Goal: Transaction & Acquisition: Download file/media

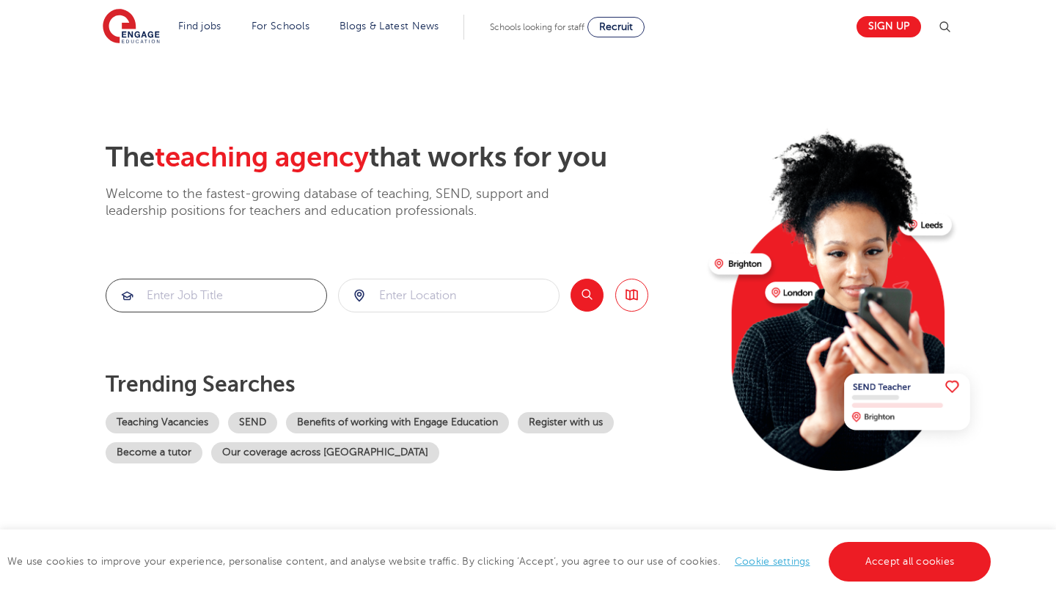
click at [238, 299] on input "search" at bounding box center [216, 295] width 220 height 32
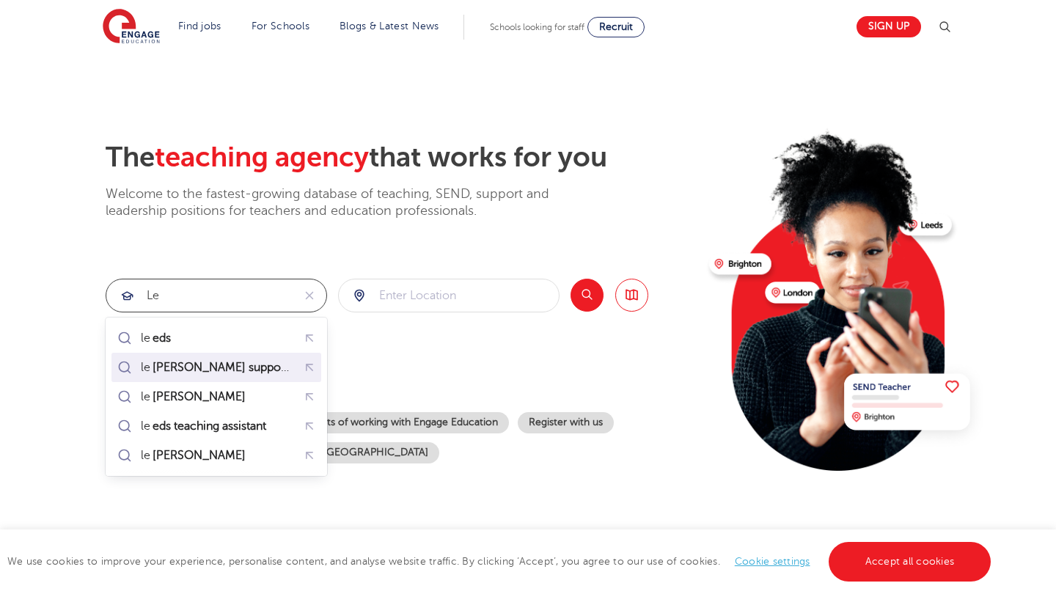
click at [209, 368] on mark "arning support assistant" at bounding box center [244, 368] width 188 height 18
type input "learning support assistant"
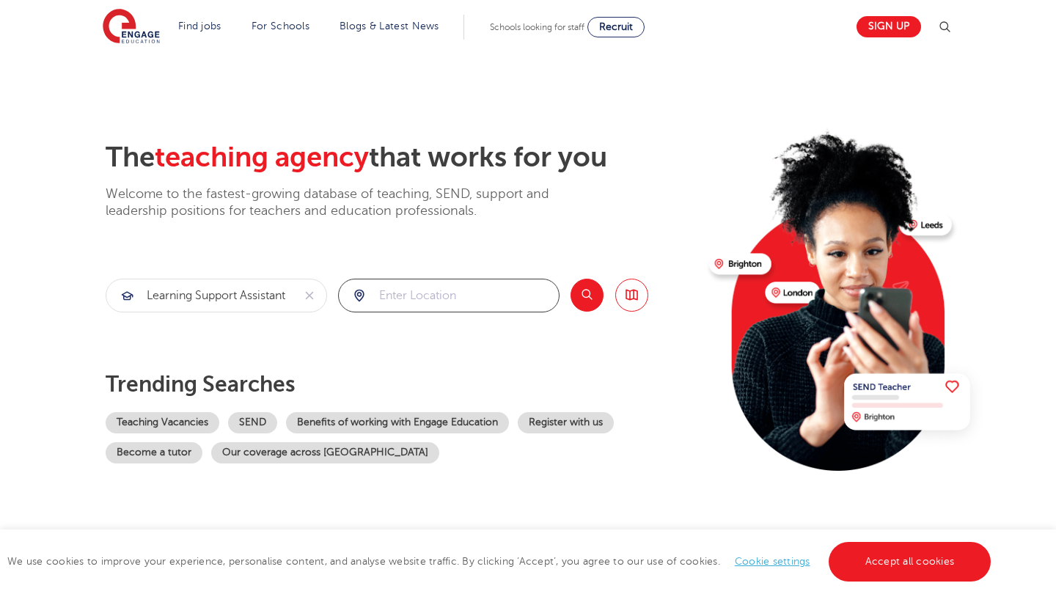
click at [425, 300] on input "search" at bounding box center [449, 295] width 220 height 32
click at [359, 297] on div at bounding box center [449, 295] width 220 height 32
click at [389, 297] on input "search" at bounding box center [449, 295] width 220 height 32
click at [585, 295] on button "Search" at bounding box center [586, 295] width 33 height 33
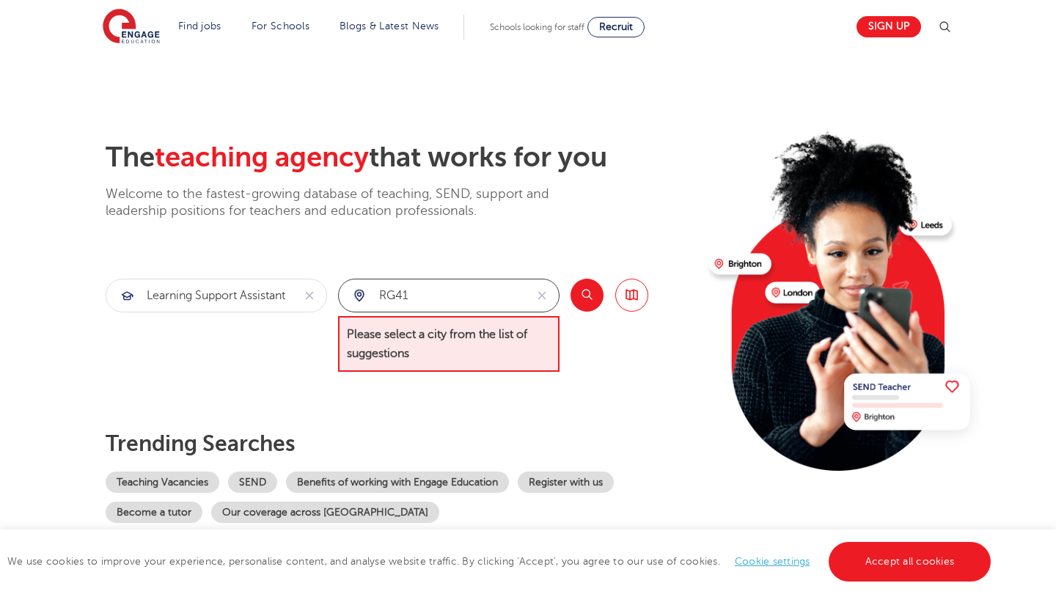
click at [510, 295] on input "RG41" at bounding box center [432, 295] width 186 height 32
type input "R"
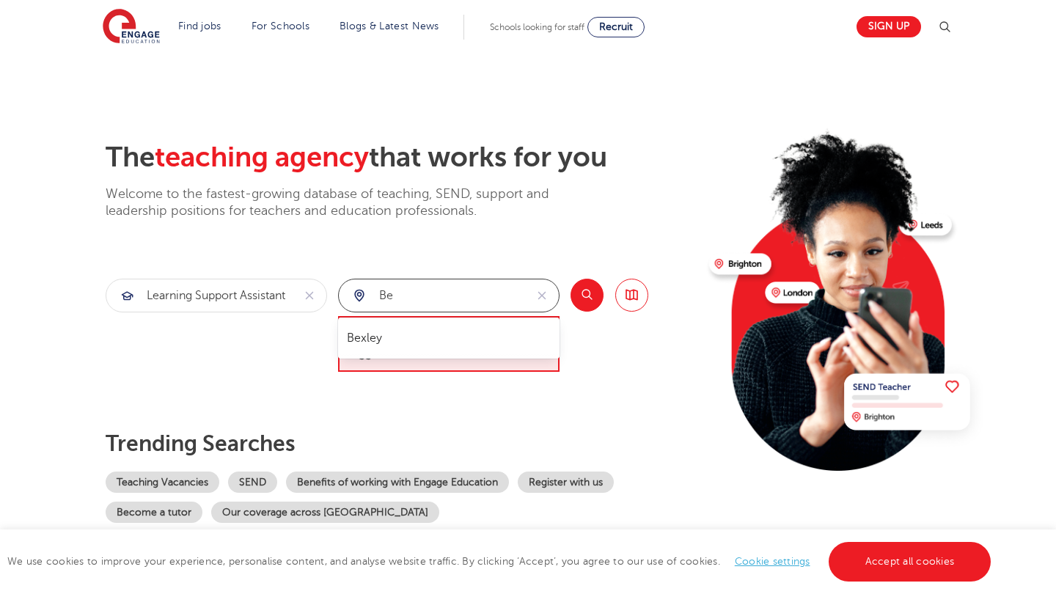
type input "B"
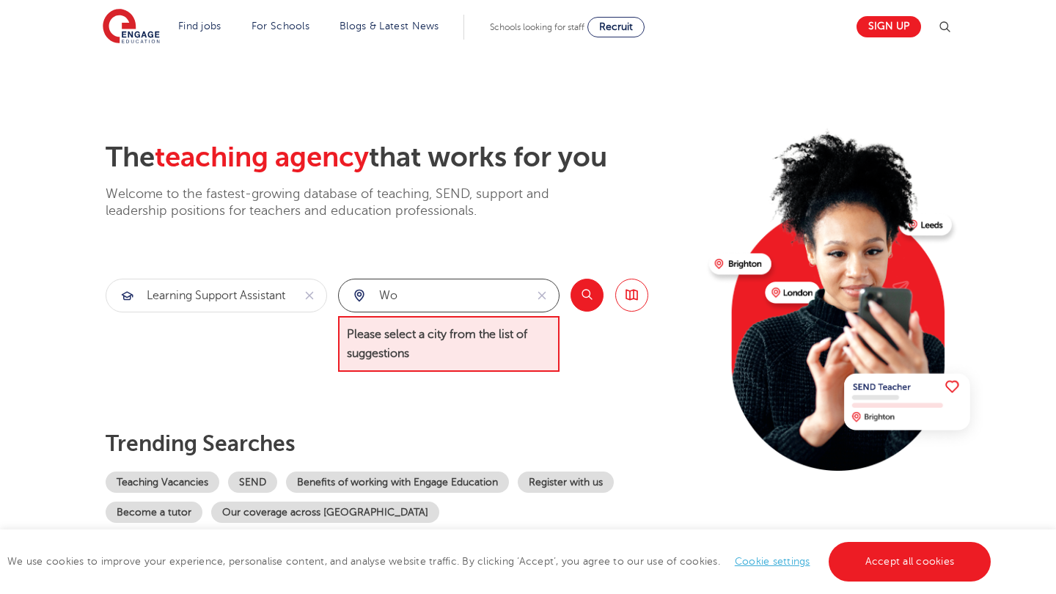
type input "W"
type input "Reading"
click button "Submit" at bounding box center [0, 0] width 0 height 0
drag, startPoint x: 477, startPoint y: 295, endPoint x: 318, endPoint y: 276, distance: 161.0
click at [318, 276] on div "The teaching agency that works for you Welcome to the fastest-growing database …" at bounding box center [402, 332] width 592 height 382
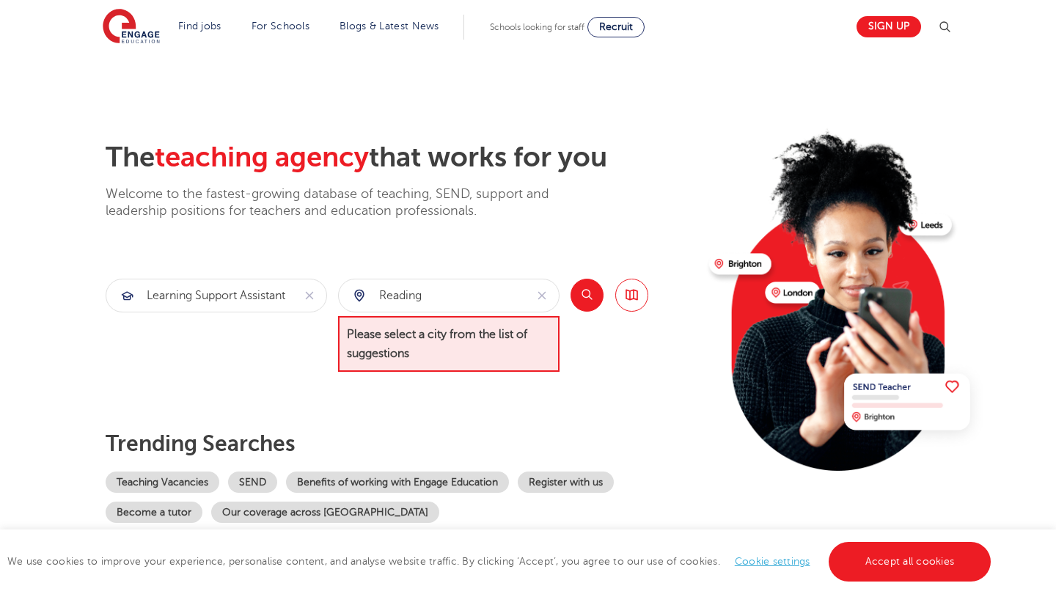
click at [634, 300] on link "Browse all Jobs" at bounding box center [631, 295] width 33 height 33
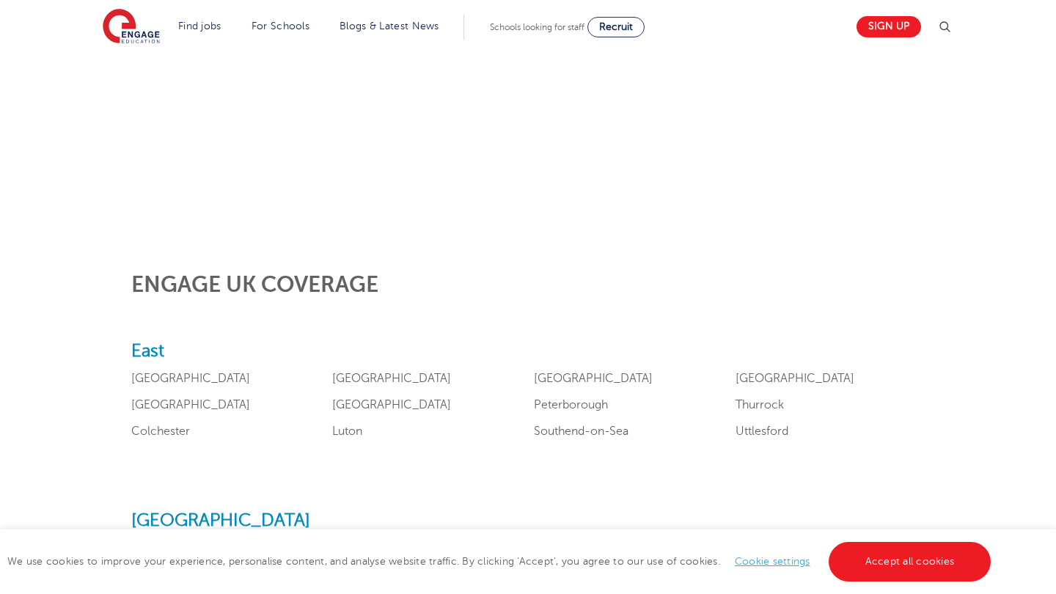
scroll to position [422, 0]
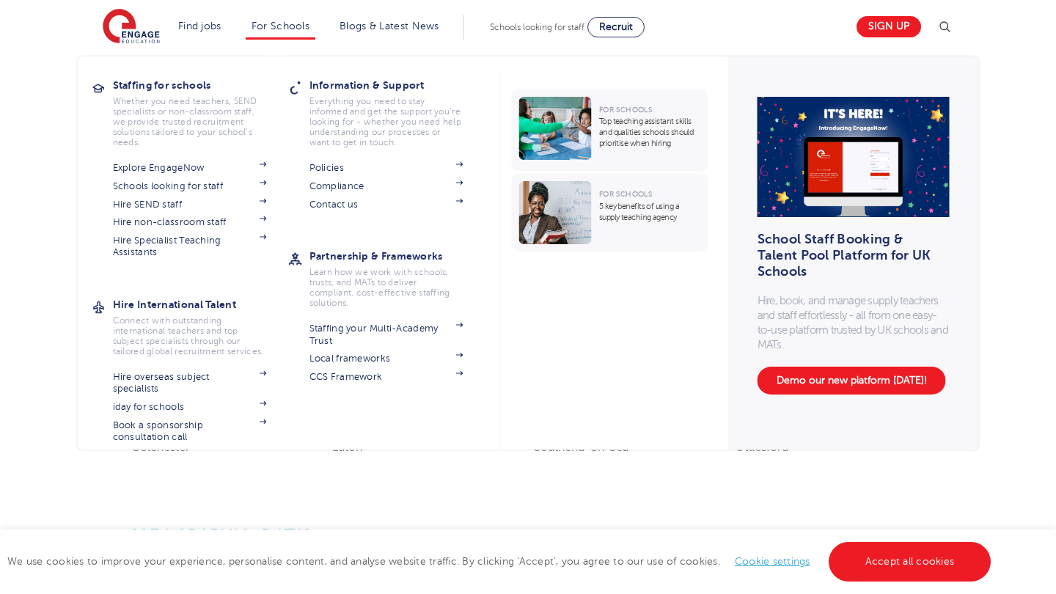
click at [285, 24] on link "For Schools" at bounding box center [281, 26] width 58 height 11
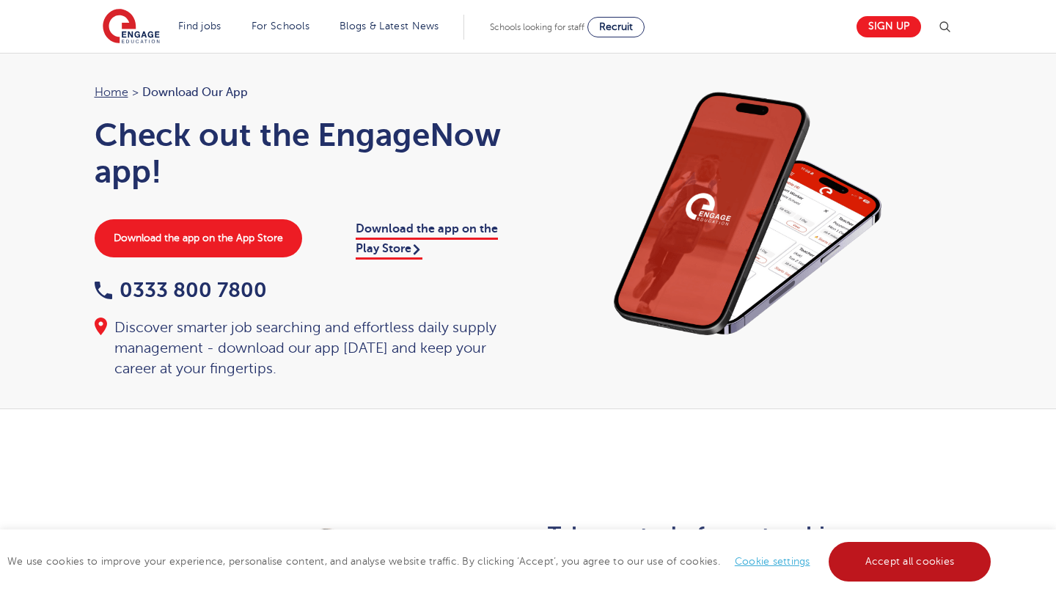
click at [878, 557] on link "Accept all cookies" at bounding box center [910, 562] width 163 height 40
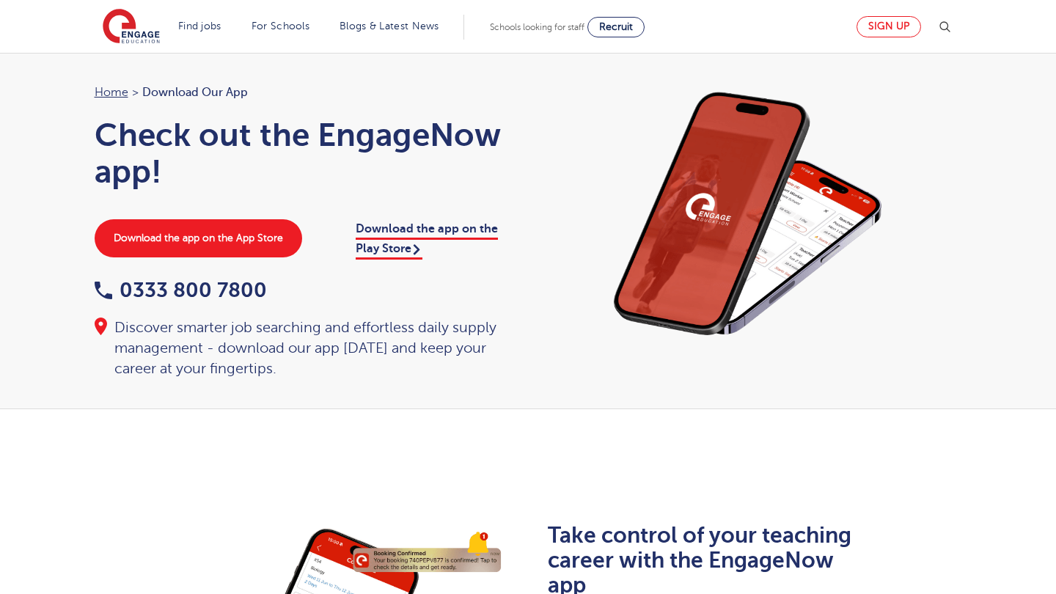
click at [895, 29] on link "Sign up" at bounding box center [888, 26] width 65 height 21
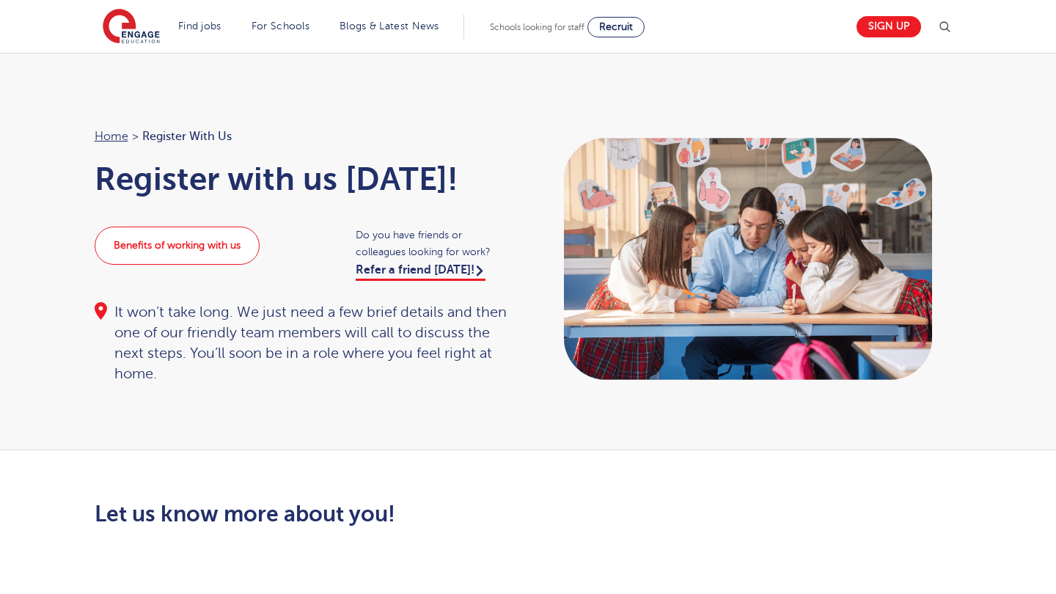
click at [198, 249] on link "Benefits of working with us" at bounding box center [177, 246] width 165 height 38
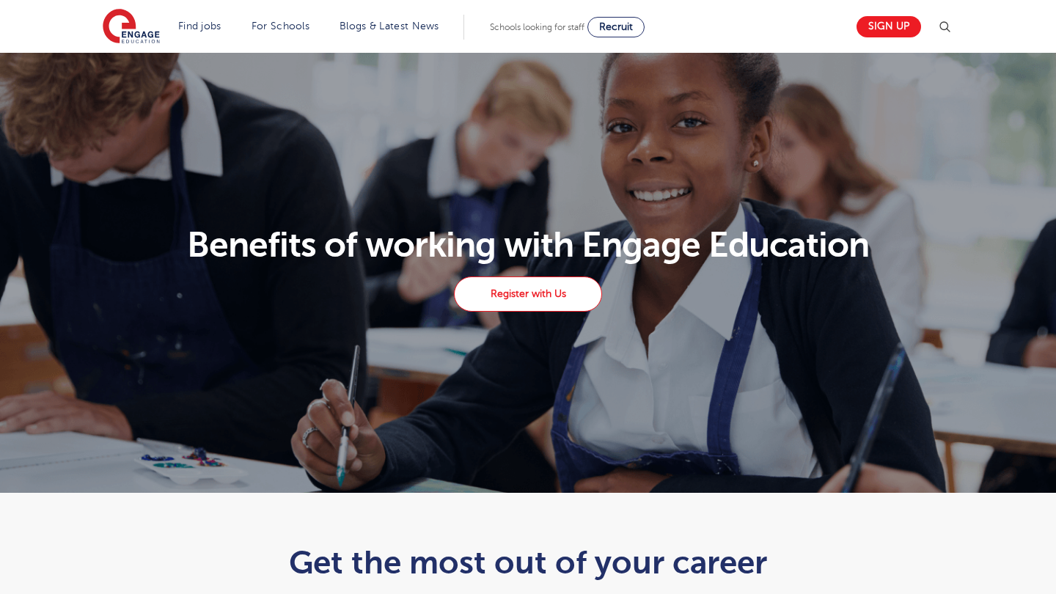
click at [533, 299] on link "Register with Us" at bounding box center [528, 293] width 148 height 35
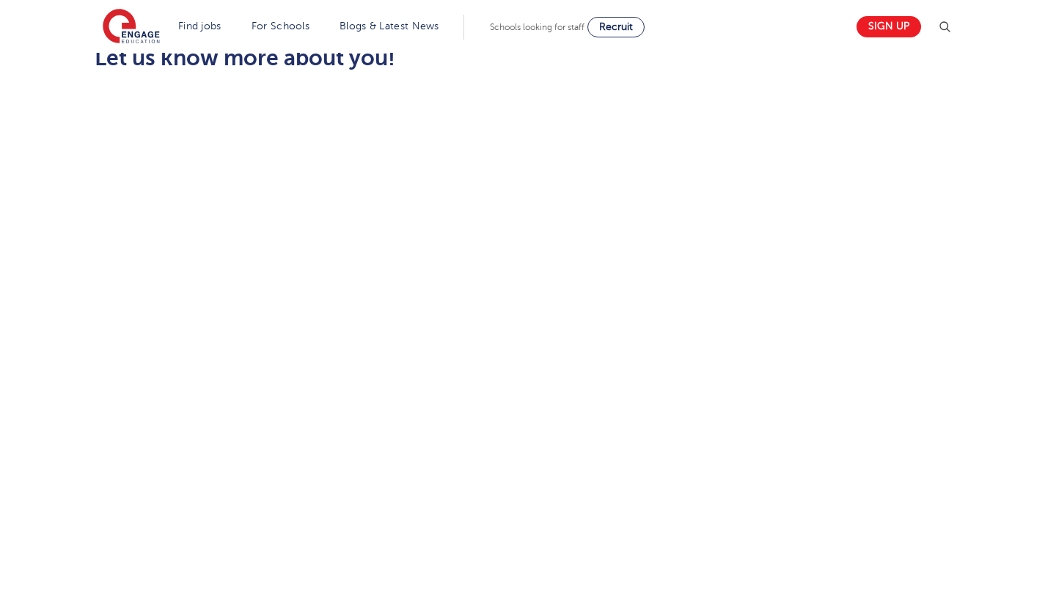
scroll to position [464, 0]
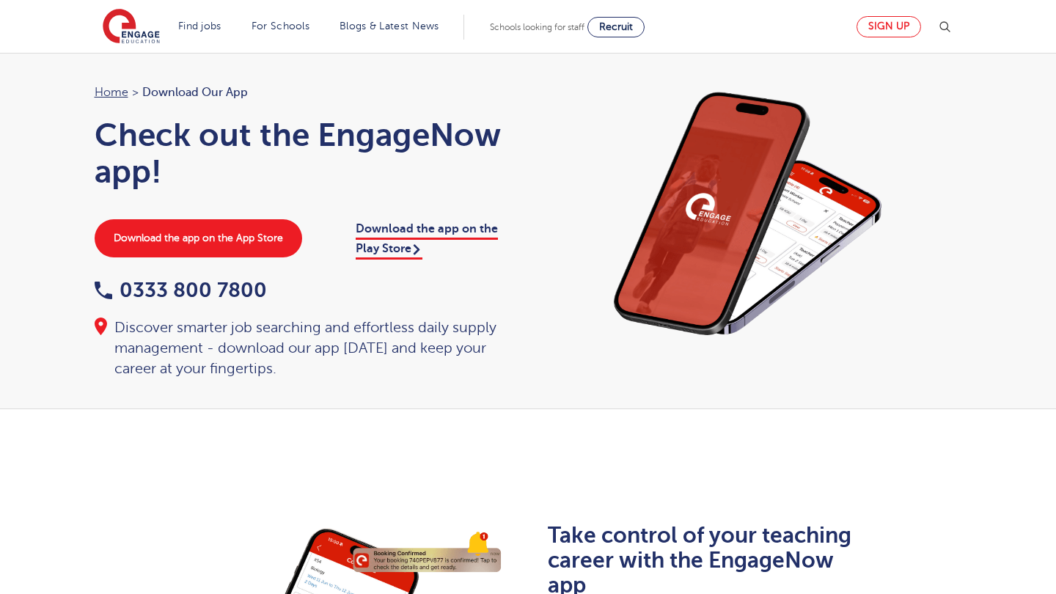
click at [887, 34] on link "Sign up" at bounding box center [888, 26] width 65 height 21
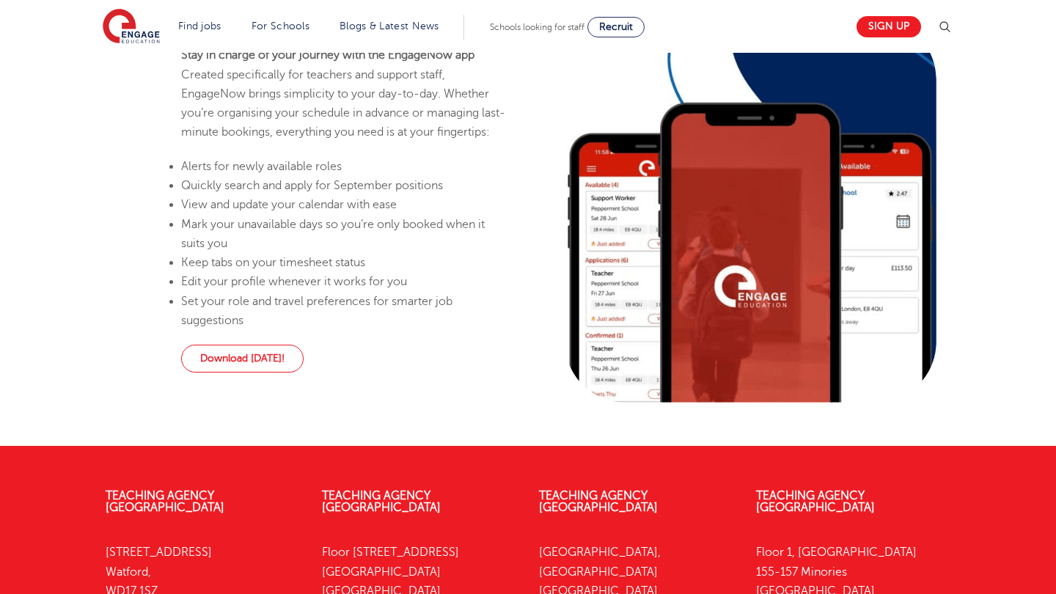
scroll to position [944, 0]
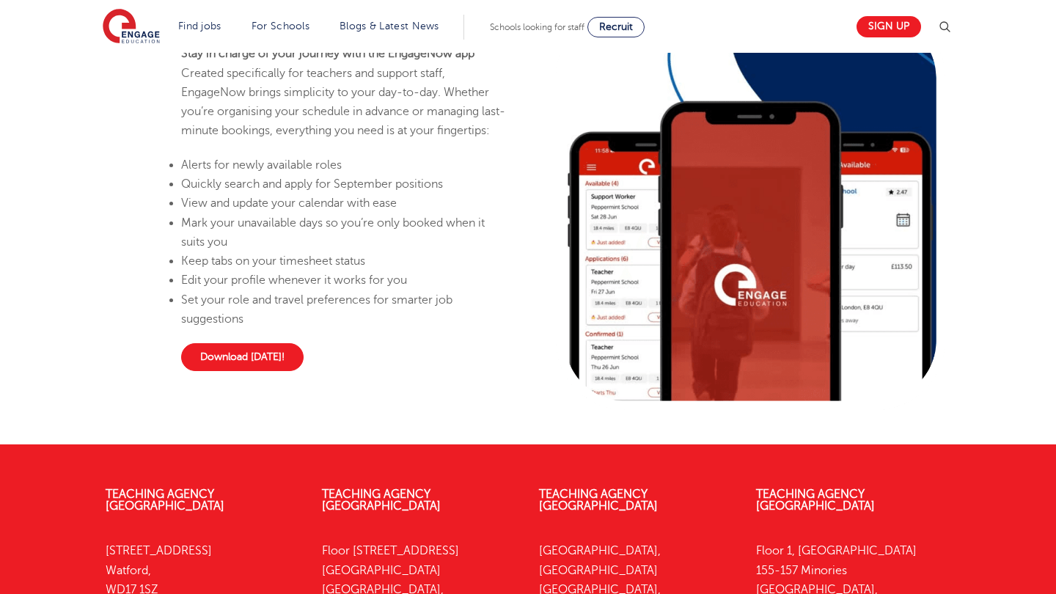
click at [258, 371] on link "Download [DATE]!" at bounding box center [242, 357] width 122 height 28
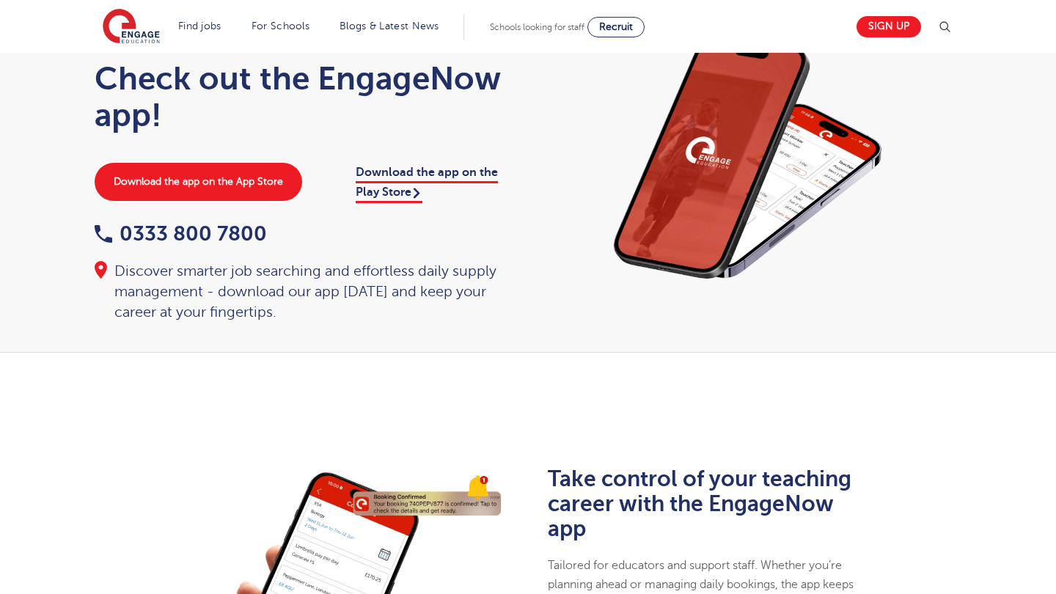
scroll to position [57, 0]
click at [417, 176] on link "Download the app on the Play Store" at bounding box center [427, 183] width 142 height 37
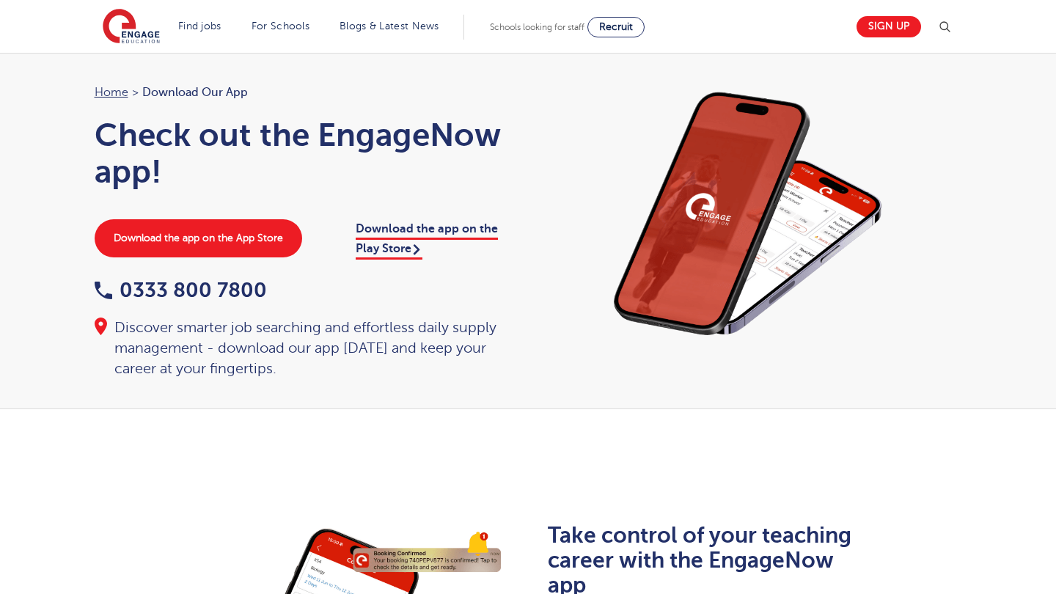
scroll to position [0, 0]
